Goal: Navigation & Orientation: Find specific page/section

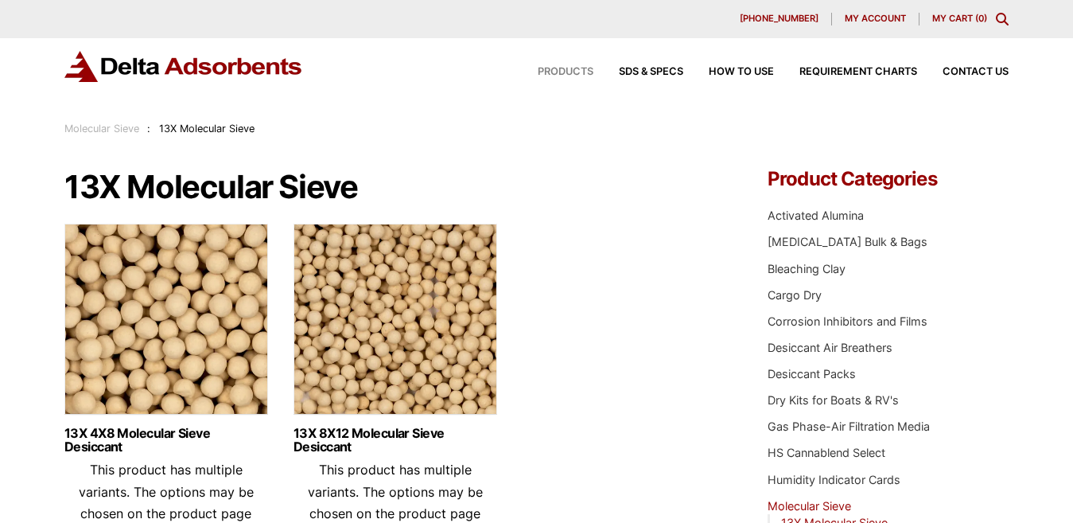
click at [563, 72] on span "Products" at bounding box center [566, 72] width 56 height 10
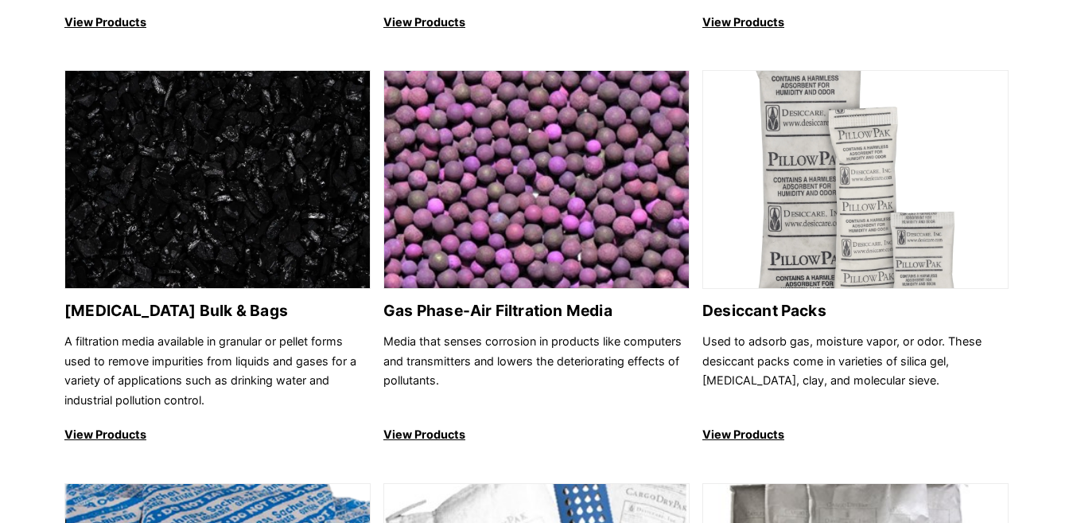
scroll to position [946, 0]
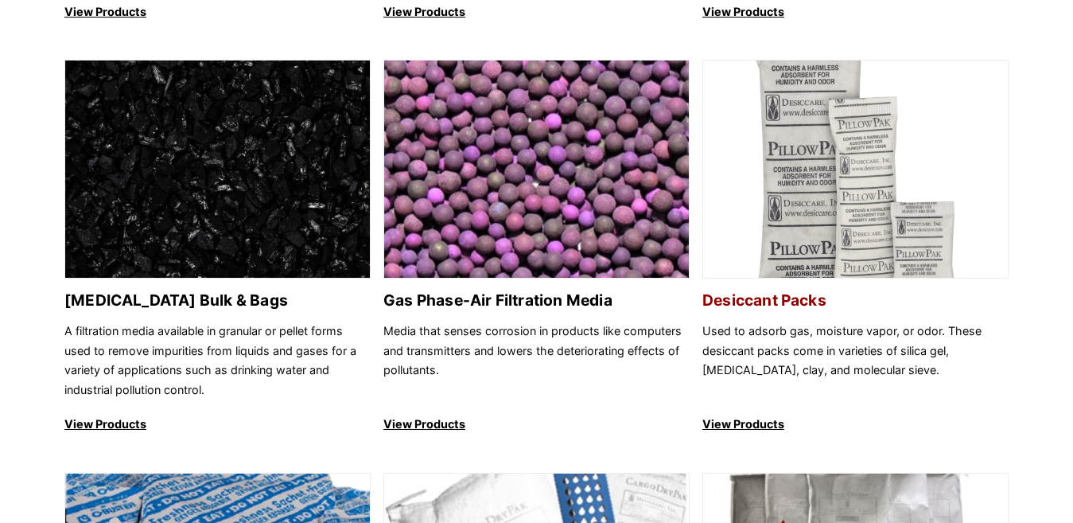
click at [834, 168] on img at bounding box center [855, 169] width 305 height 219
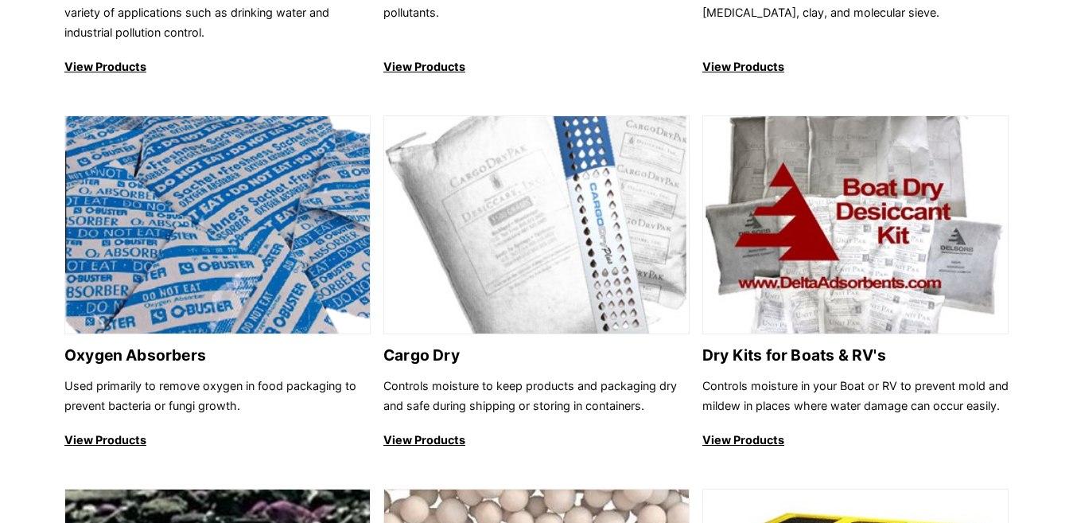
scroll to position [1313, 0]
